Goal: Information Seeking & Learning: Learn about a topic

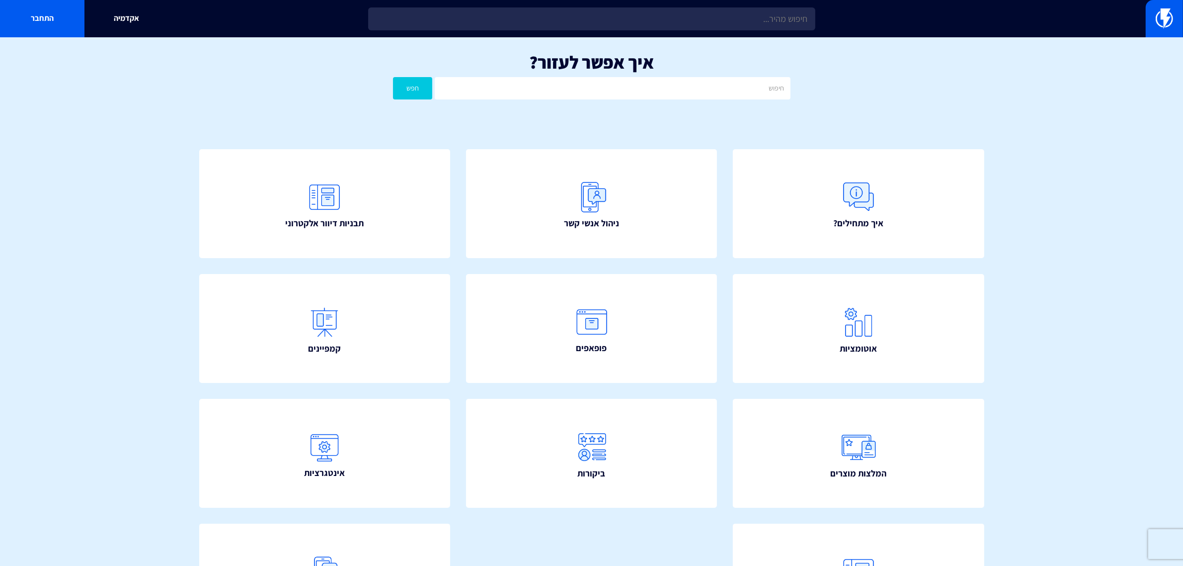
type input "נטישת עגלה"
click at [732, 4] on div "אקדמיה התחבר" at bounding box center [591, 18] width 1183 height 37
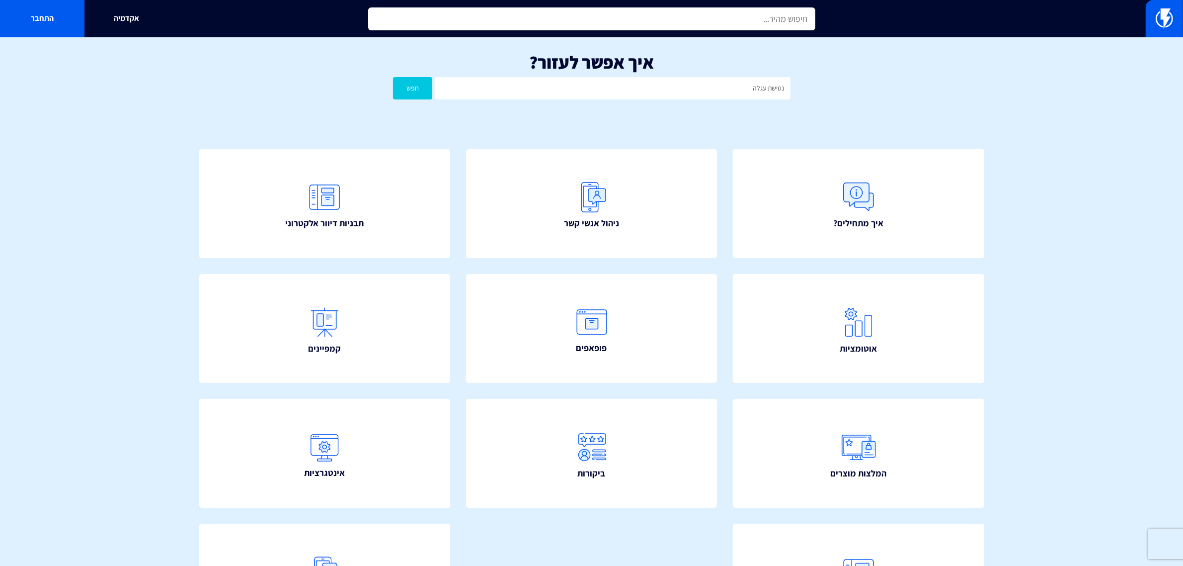
click at [731, 16] on input "text" at bounding box center [591, 18] width 447 height 23
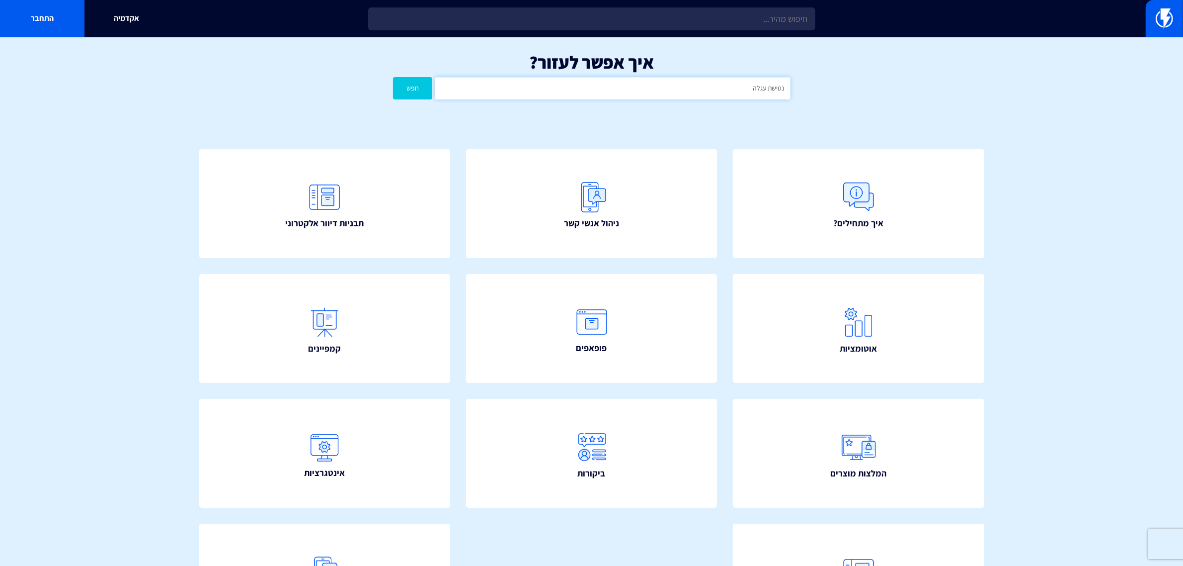
drag, startPoint x: 734, startPoint y: 90, endPoint x: 789, endPoint y: 92, distance: 55.2
click at [789, 92] on input "נטישת עגלה" at bounding box center [612, 88] width 355 height 22
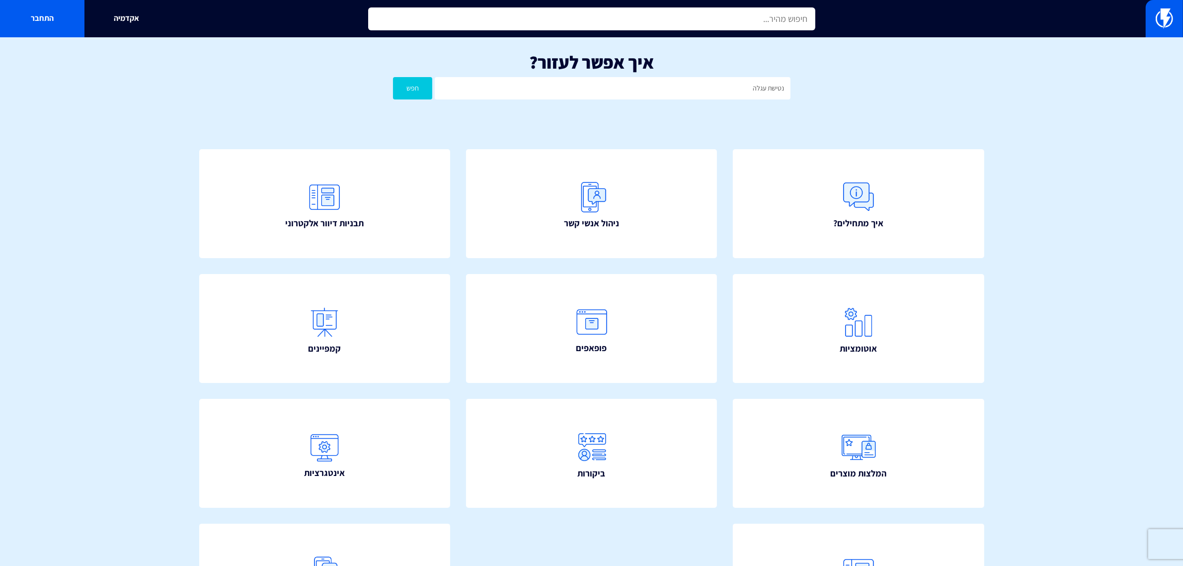
click at [760, 23] on input "text" at bounding box center [591, 18] width 447 height 23
paste input "נטישת עגלה"
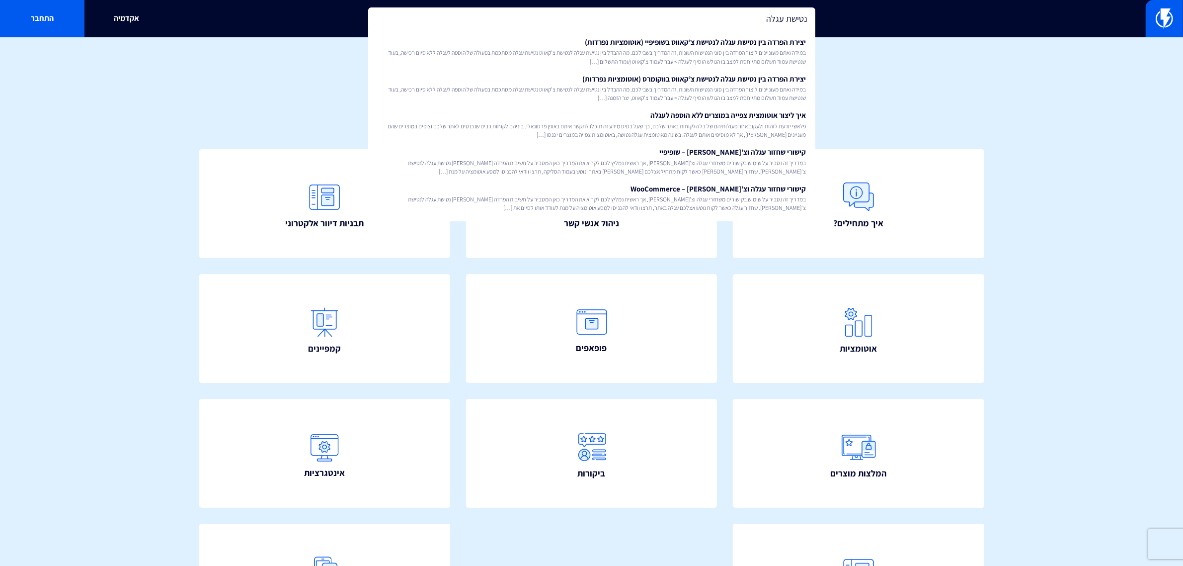
click at [692, 20] on input "נטישת עגלה" at bounding box center [591, 18] width 447 height 23
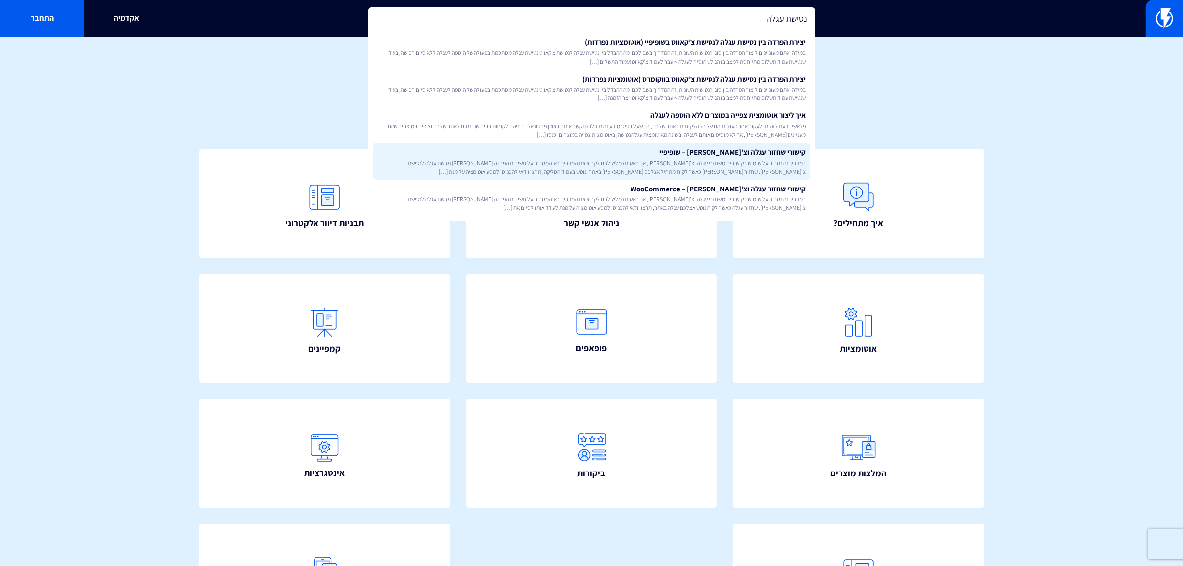
type input "נטישת עגלה"
click at [707, 144] on link "קישורי שחזור עגלה וצ[PERSON_NAME] – שופיפיי במדריך זה נסביר על שימוש בקישורים מ…" at bounding box center [591, 161] width 437 height 37
